Goal: Information Seeking & Learning: Understand process/instructions

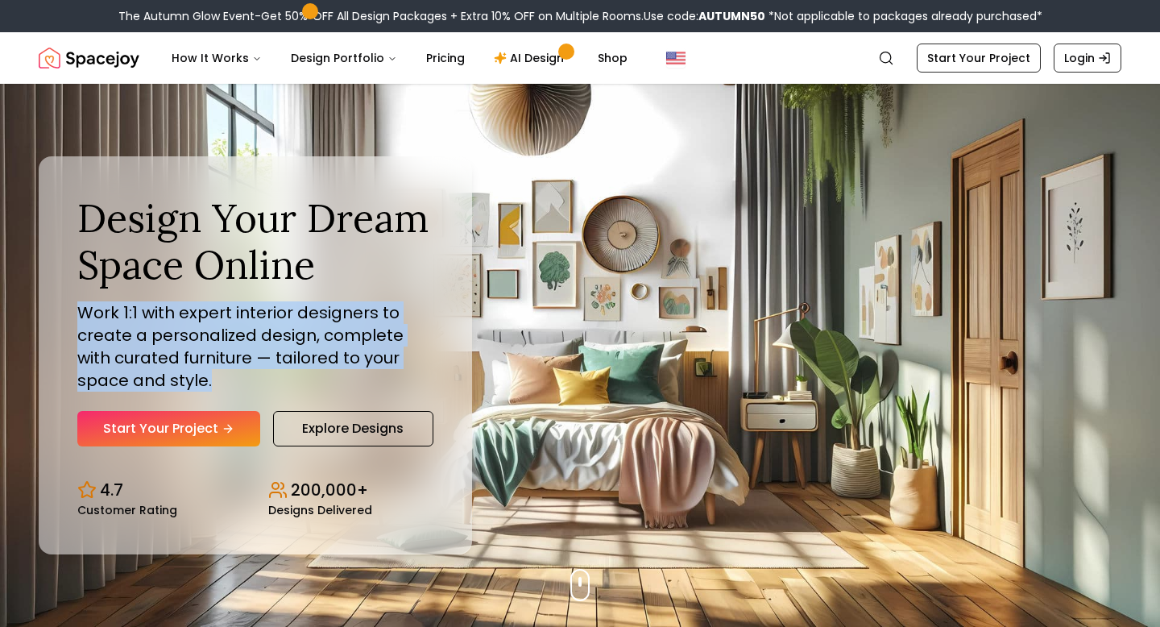
drag, startPoint x: 78, startPoint y: 311, endPoint x: 276, endPoint y: 385, distance: 211.6
click at [276, 385] on p "Work 1:1 with expert interior designers to create a personalized design, comple…" at bounding box center [255, 346] width 356 height 90
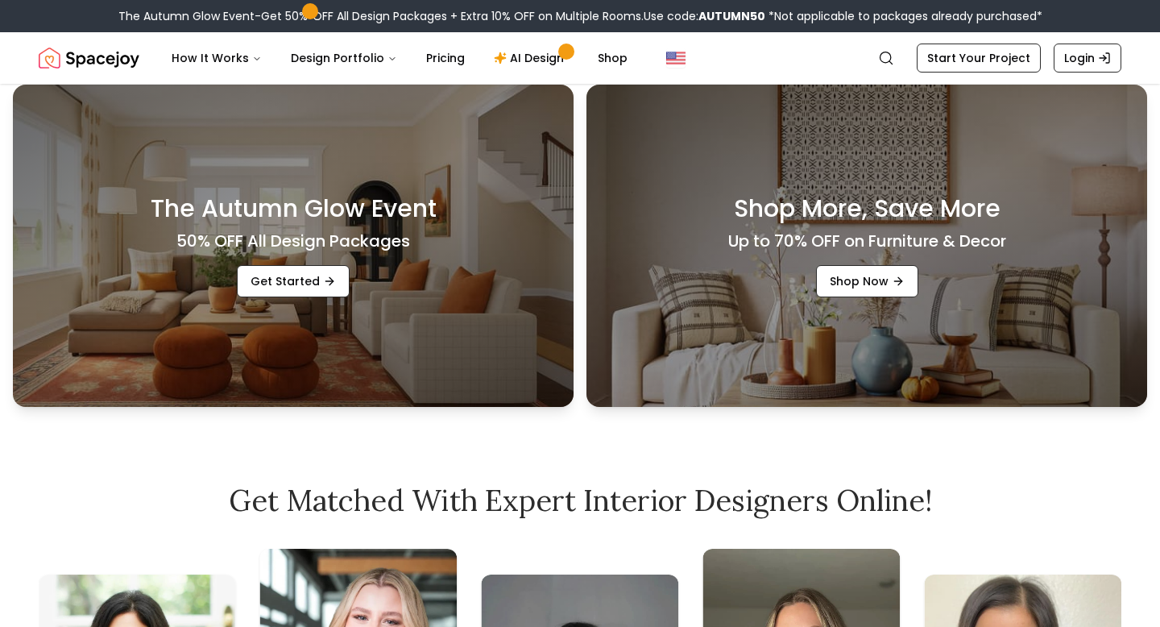
scroll to position [556, 0]
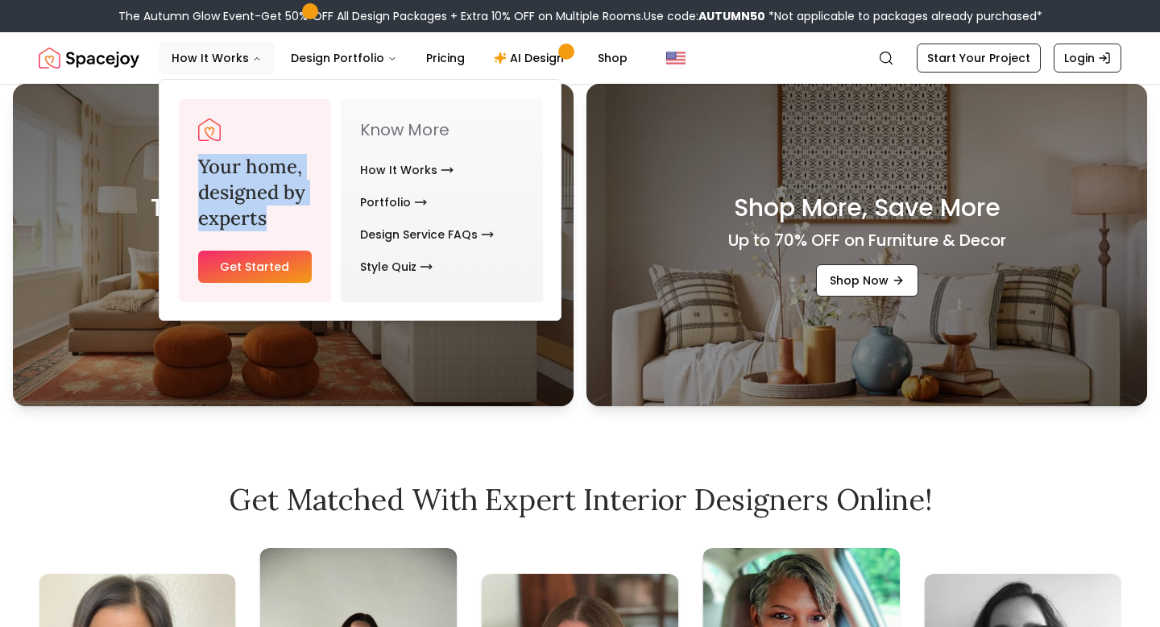
drag, startPoint x: 202, startPoint y: 162, endPoint x: 286, endPoint y: 223, distance: 103.8
click at [286, 223] on h3 "Your home, designed by experts" at bounding box center [255, 192] width 114 height 77
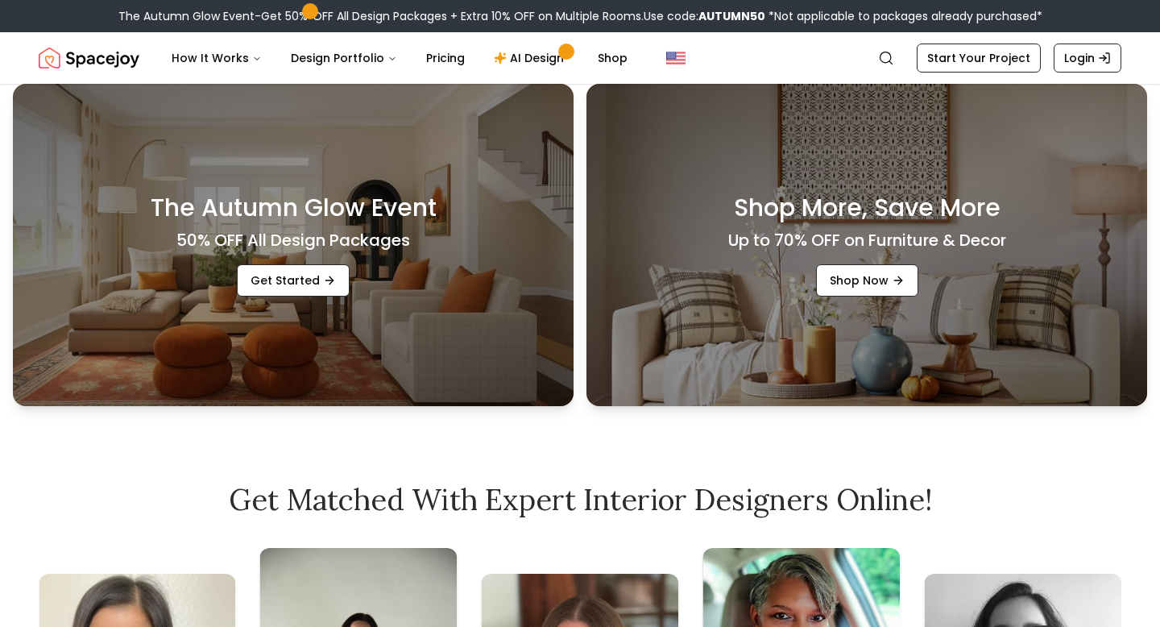
click at [286, 222] on h3 "The Autumn Glow Event" at bounding box center [294, 207] width 286 height 29
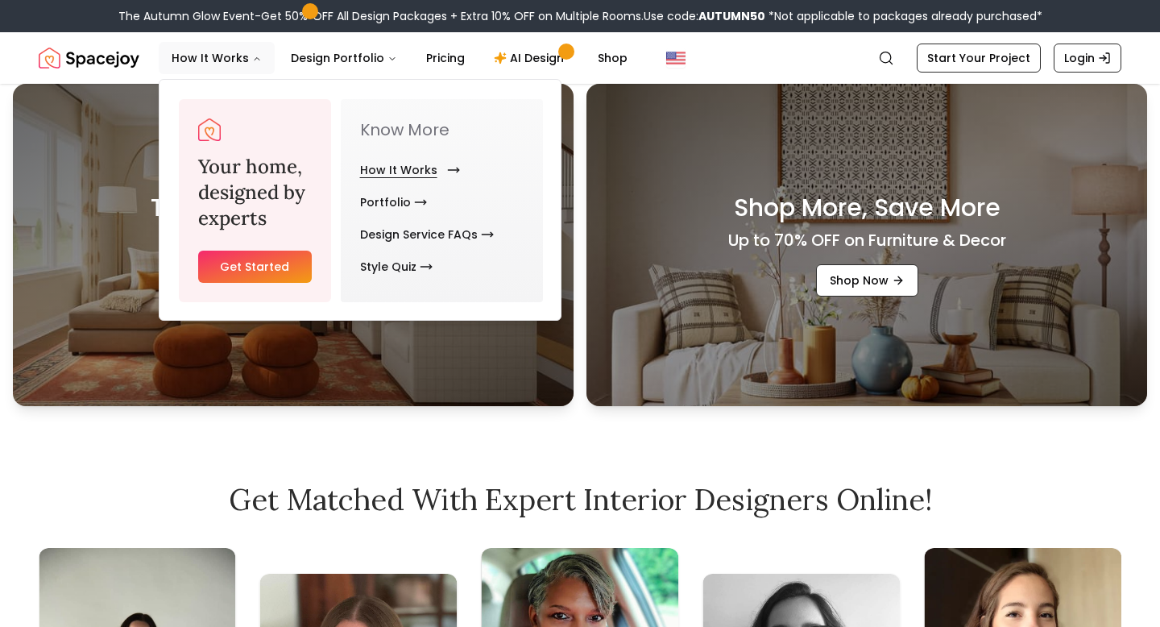
click at [399, 171] on link "How It Works" at bounding box center [406, 170] width 93 height 32
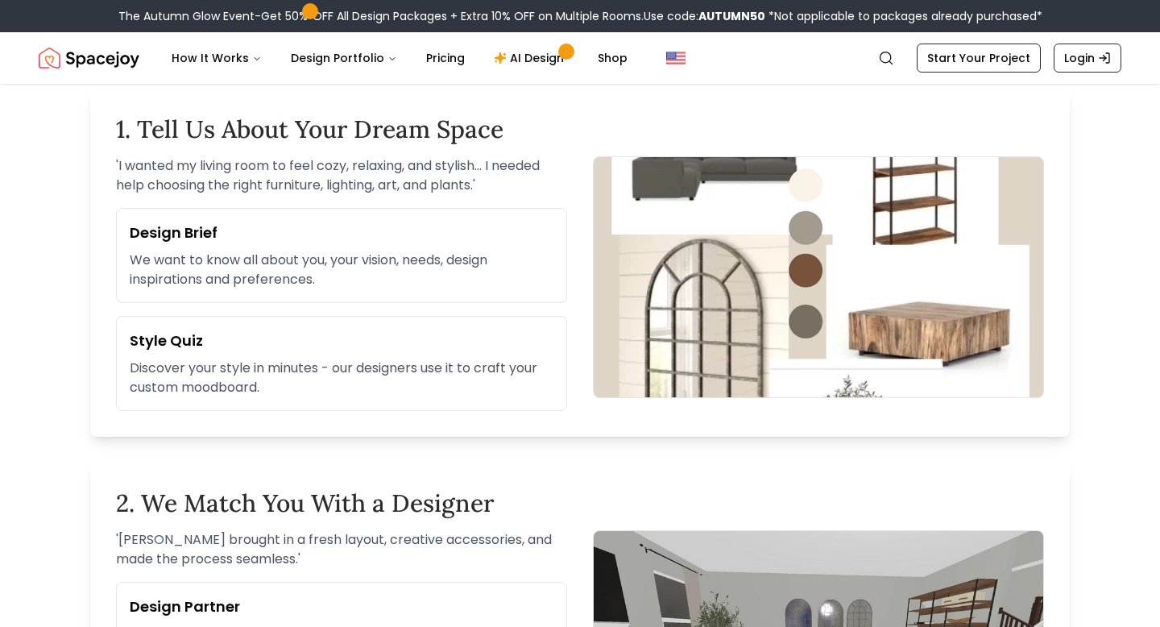
scroll to position [462, 0]
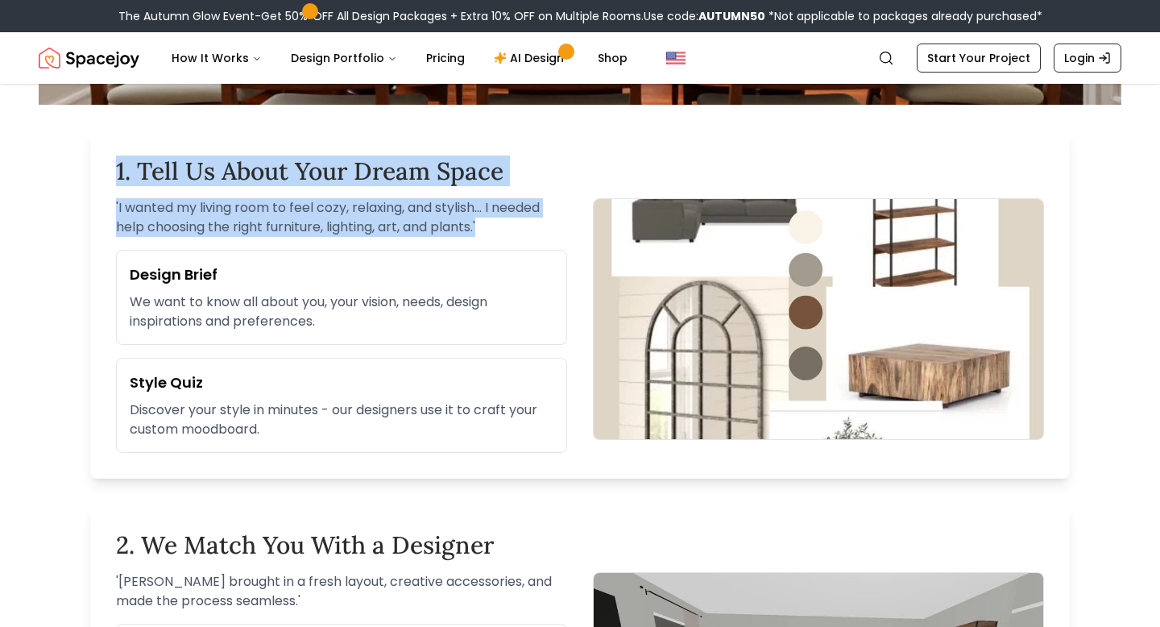
drag, startPoint x: 116, startPoint y: 168, endPoint x: 484, endPoint y: 228, distance: 373.0
click at [484, 228] on div "1. Tell Us About Your Dream Space ' I wanted my living room to feel cozy, relax…" at bounding box center [580, 305] width 980 height 348
click at [484, 228] on p "' I wanted my living room to feel cozy, relaxing, and stylish... I needed help …" at bounding box center [341, 217] width 451 height 39
drag, startPoint x: 484, startPoint y: 228, endPoint x: 124, endPoint y: 153, distance: 367.9
click at [124, 153] on div "1. Tell Us About Your Dream Space ' I wanted my living room to feel cozy, relax…" at bounding box center [580, 305] width 980 height 348
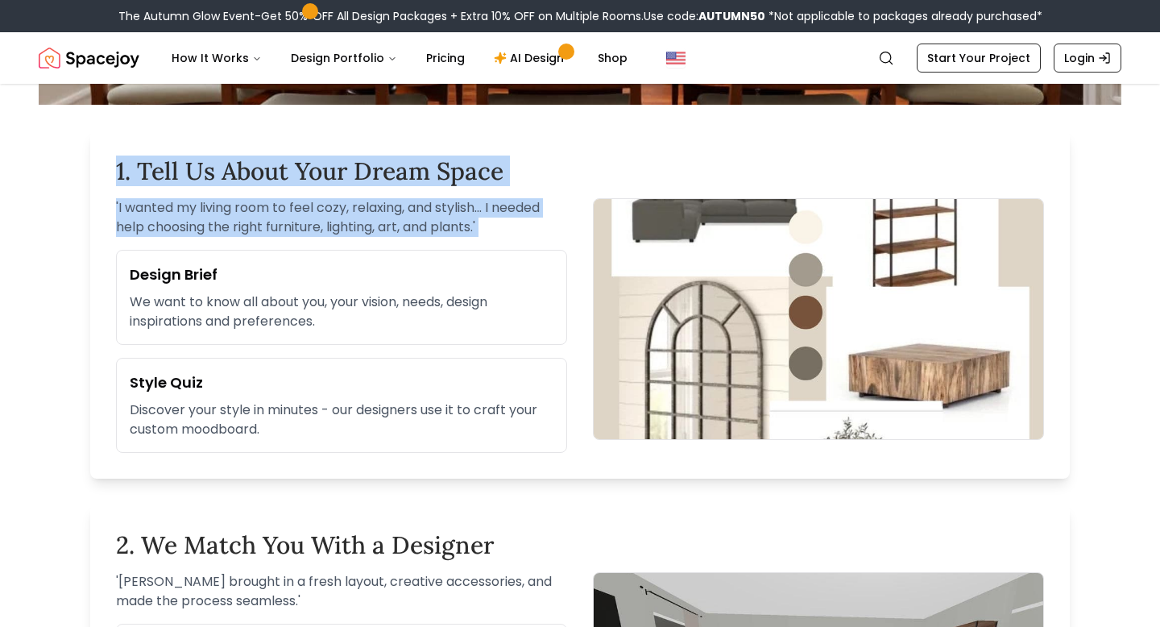
click at [124, 153] on div "1. Tell Us About Your Dream Space ' I wanted my living room to feel cozy, relax…" at bounding box center [580, 305] width 980 height 348
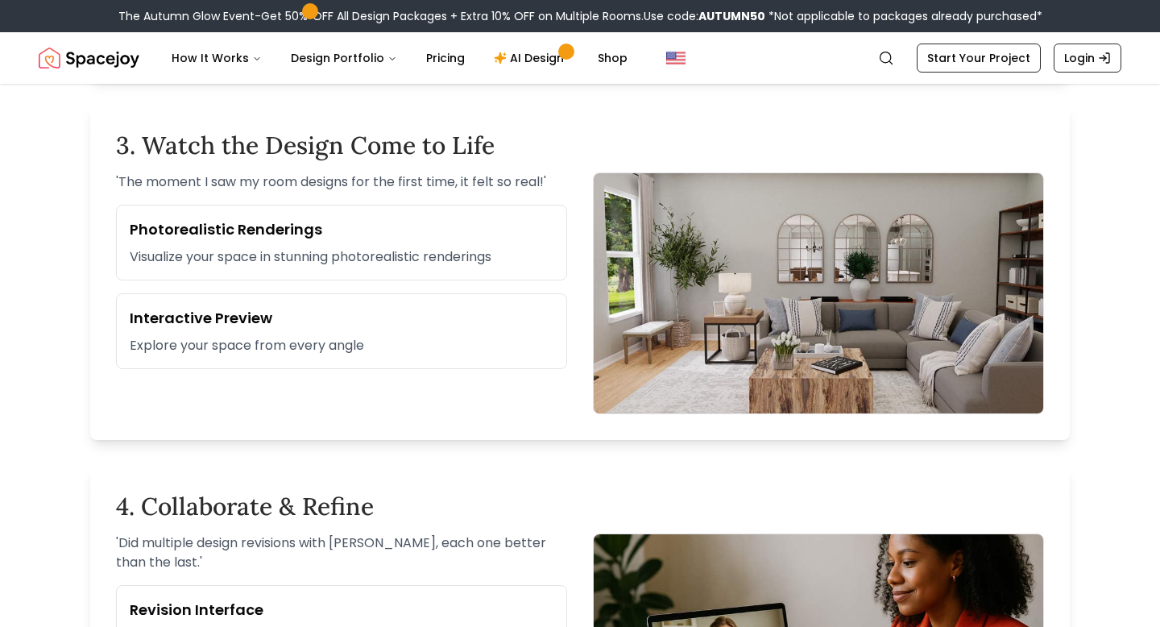
scroll to position [1238, 0]
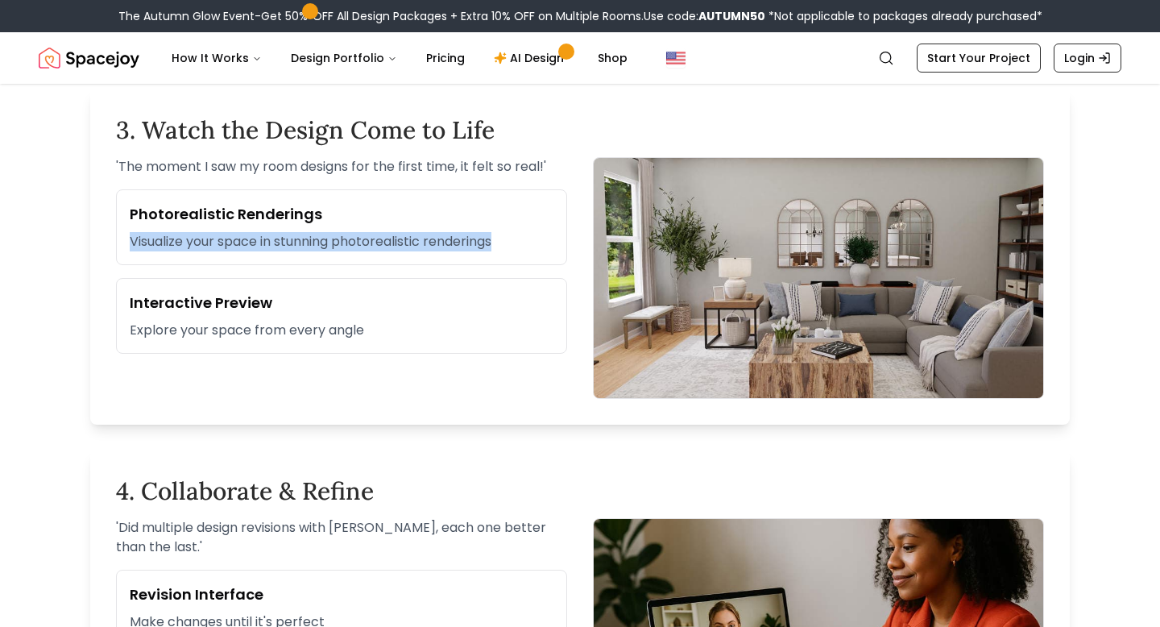
drag, startPoint x: 508, startPoint y: 243, endPoint x: 186, endPoint y: 230, distance: 322.5
click at [186, 230] on div "Photorealistic Renderings Visualize your space in stunning photorealistic rende…" at bounding box center [341, 227] width 451 height 76
click at [185, 230] on div "Photorealistic Renderings Visualize your space in stunning photorealistic rende…" at bounding box center [341, 227] width 451 height 76
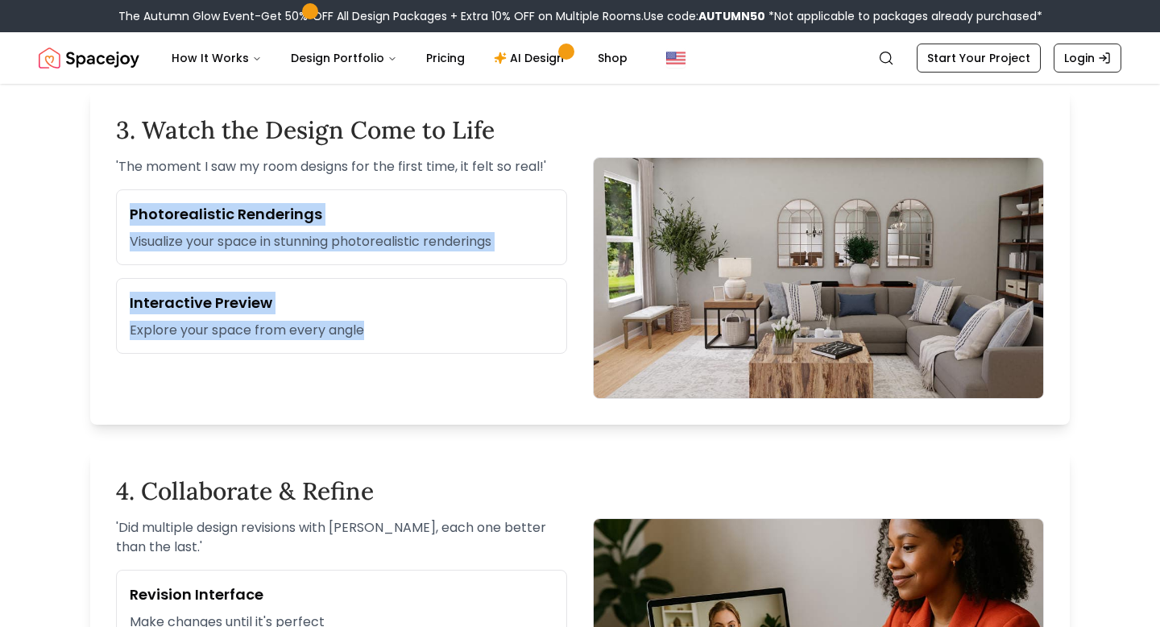
drag, startPoint x: 131, startPoint y: 215, endPoint x: 433, endPoint y: 337, distance: 325.7
click at [433, 337] on div "Photorealistic Renderings Visualize your space in stunning photorealistic rende…" at bounding box center [341, 271] width 451 height 164
click at [433, 337] on p "Explore your space from every angle" at bounding box center [342, 330] width 424 height 19
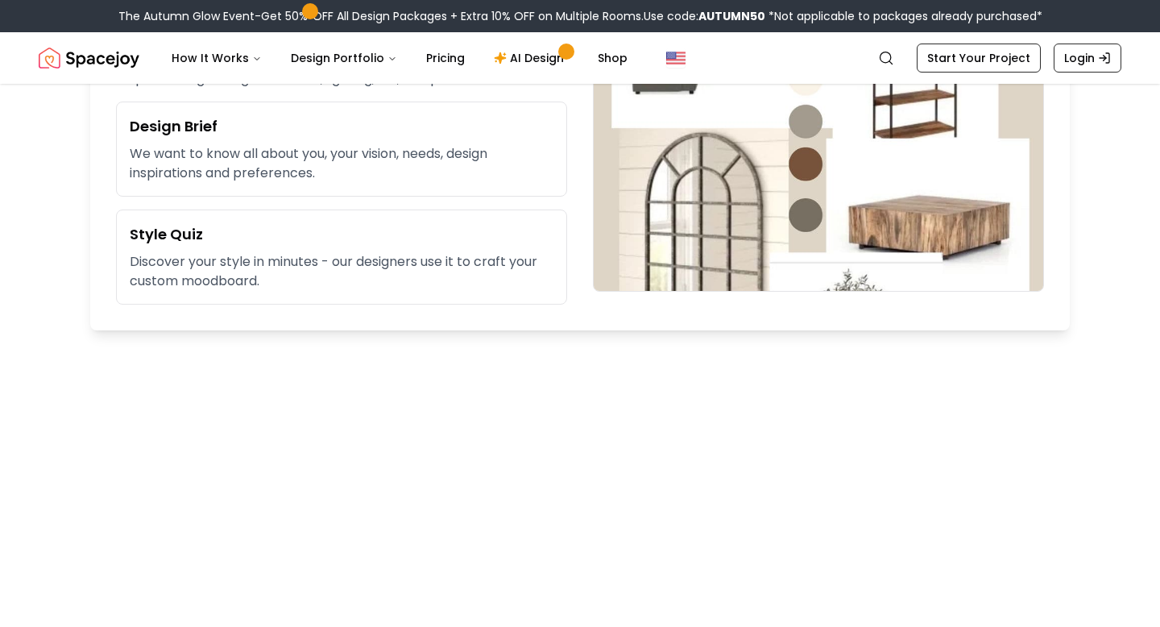
scroll to position [0, 0]
